Goal: Book appointment/travel/reservation

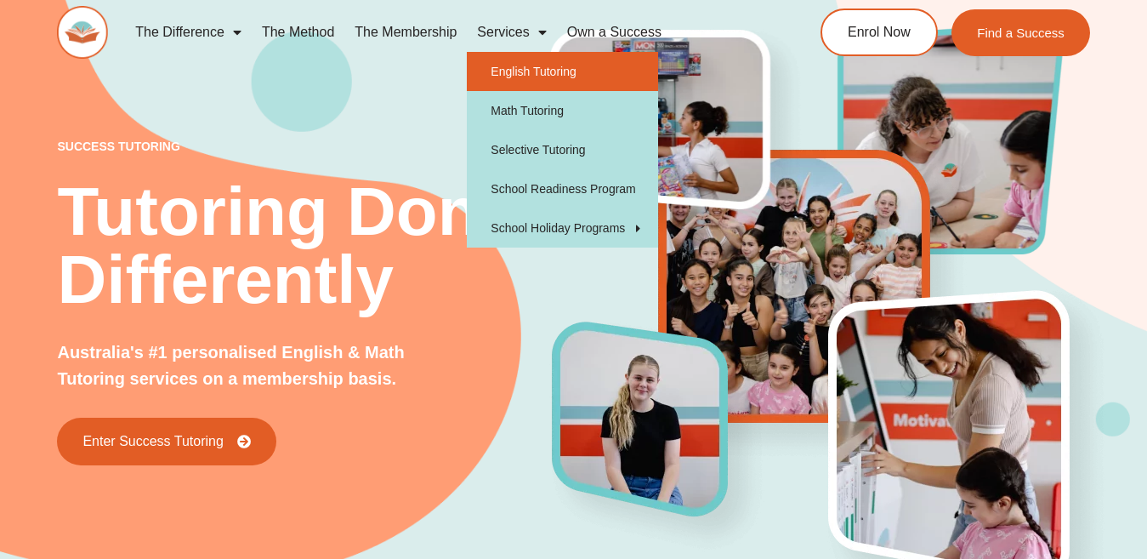
click at [544, 71] on link "English Tutoring" at bounding box center [562, 71] width 191 height 39
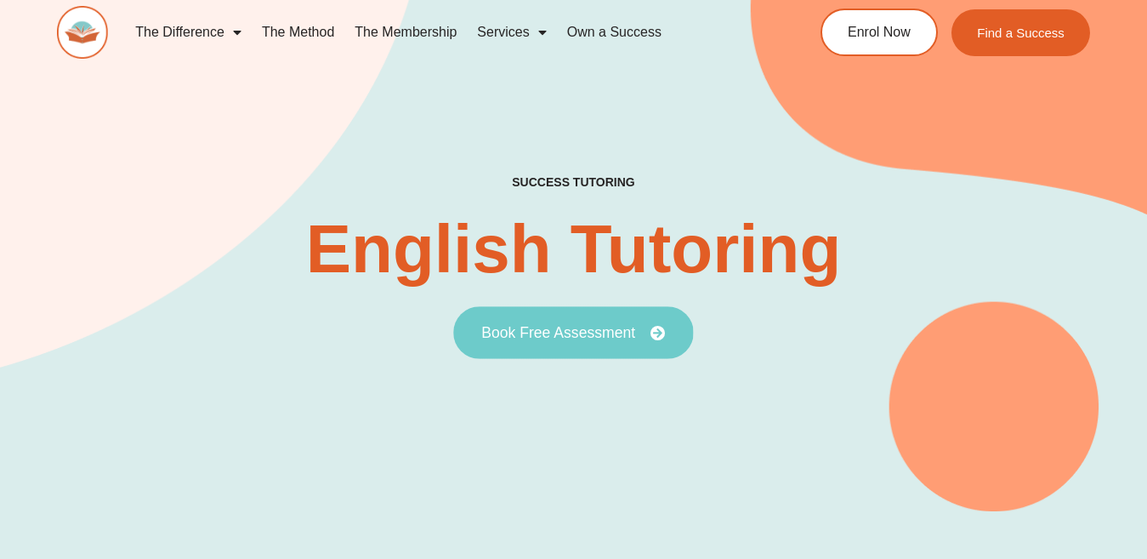
click at [589, 332] on span "Book Free Assessment" at bounding box center [558, 332] width 154 height 15
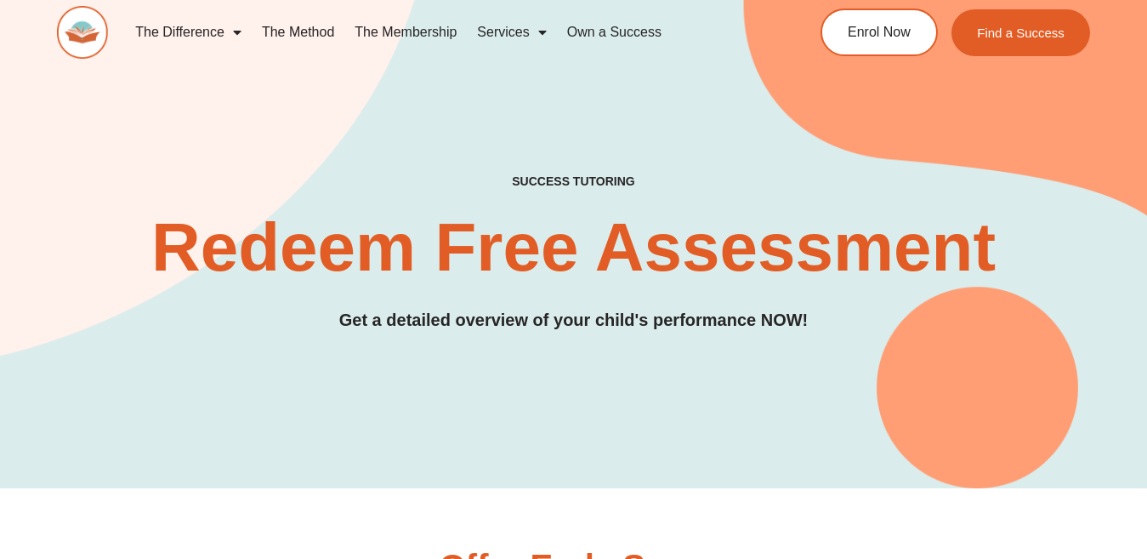
click at [507, 259] on h2 "Redeem Free Assessment" at bounding box center [573, 247] width 1032 height 68
click at [584, 174] on h4 "SUCCESS TUTORING​" at bounding box center [573, 181] width 305 height 14
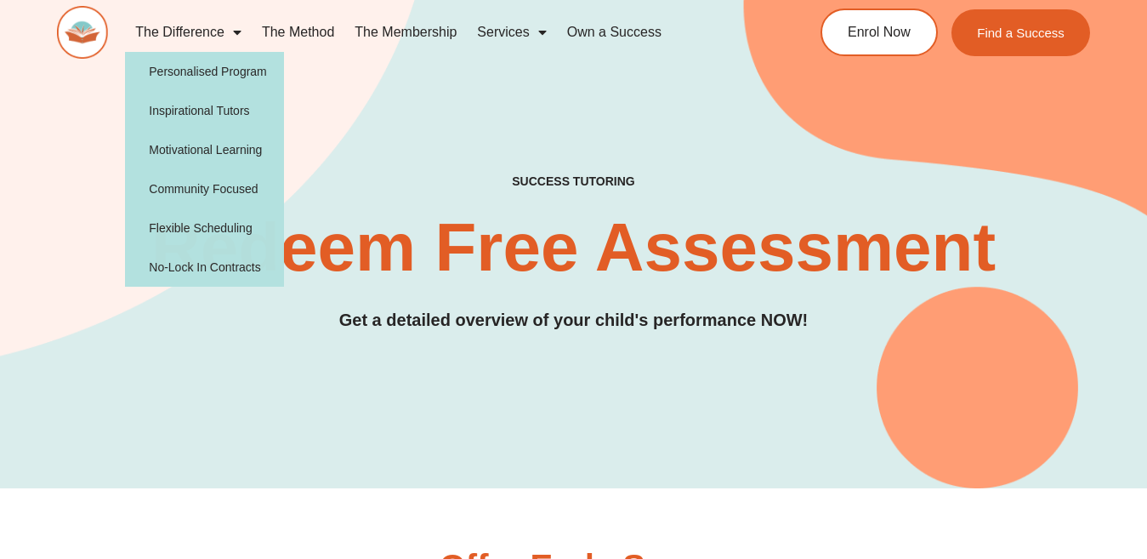
click at [316, 114] on div "SUCCESS TUTORING​ Redeem Free Assessment Get a detailed overview of your child'…" at bounding box center [573, 207] width 1032 height 562
